Goal: Task Accomplishment & Management: Manage account settings

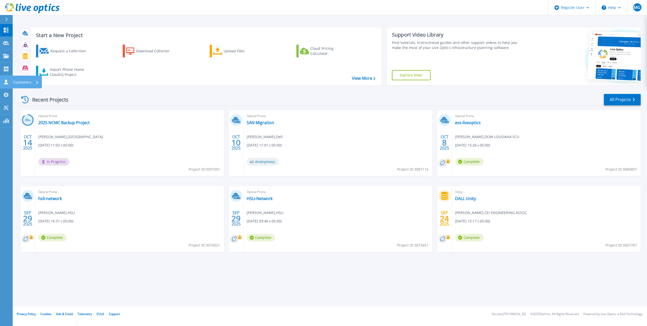
click at [2, 81] on link "Customers Customers" at bounding box center [6, 82] width 13 height 13
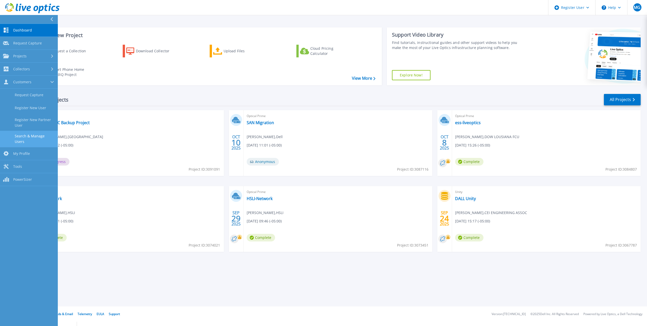
click at [48, 140] on link "Search & Manage Users" at bounding box center [29, 139] width 58 height 16
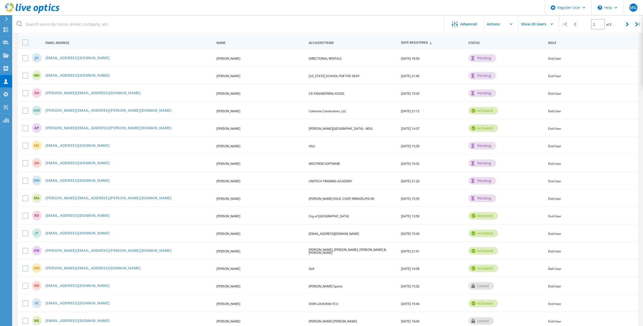
scroll to position [76, 0]
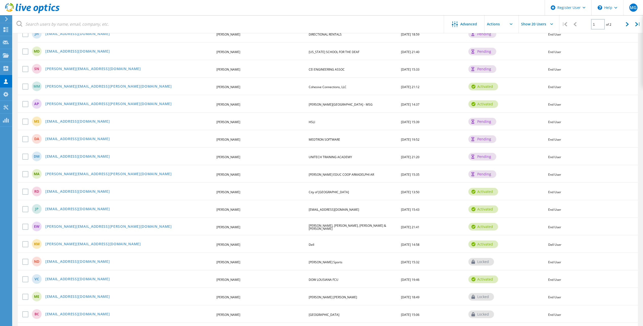
click at [482, 263] on div "locked" at bounding box center [482, 262] width 26 height 8
